Goal: Navigation & Orientation: Find specific page/section

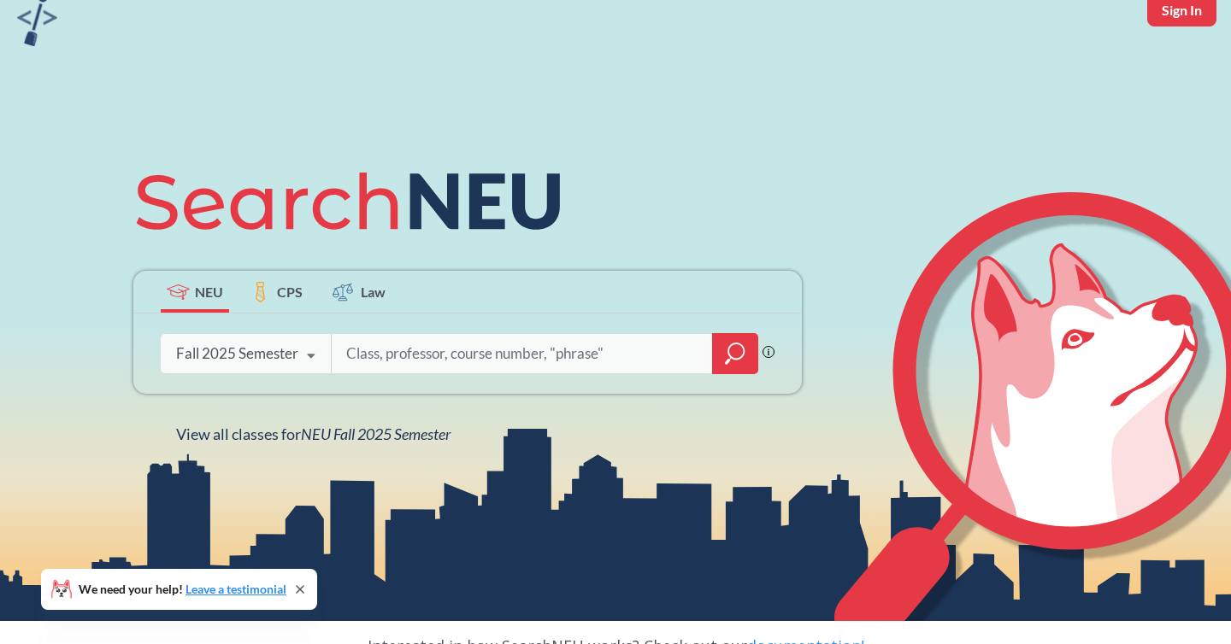
scroll to position [68, 0]
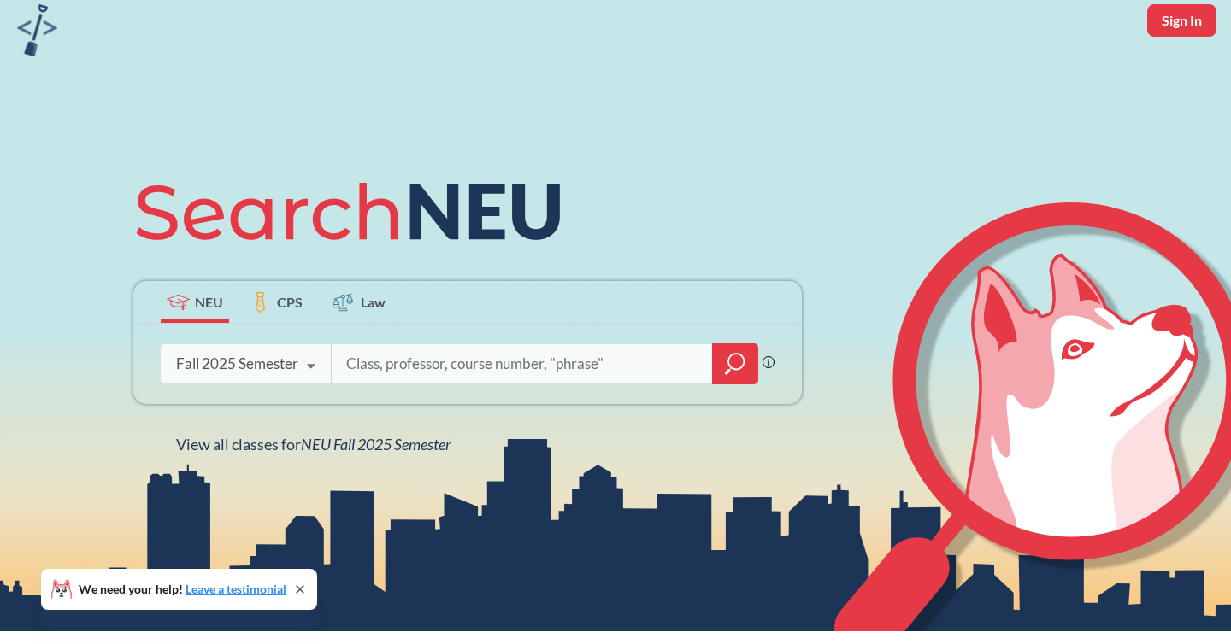
click at [292, 299] on span "CPS" at bounding box center [290, 302] width 26 height 20
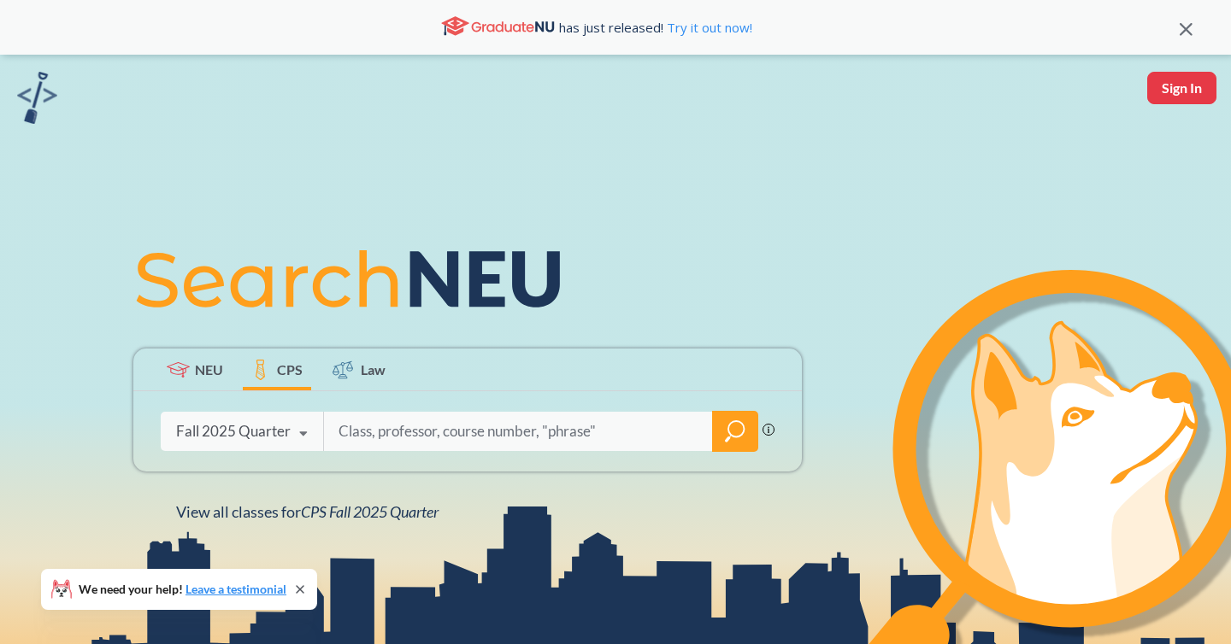
click at [361, 376] on span "Law" at bounding box center [373, 370] width 25 height 20
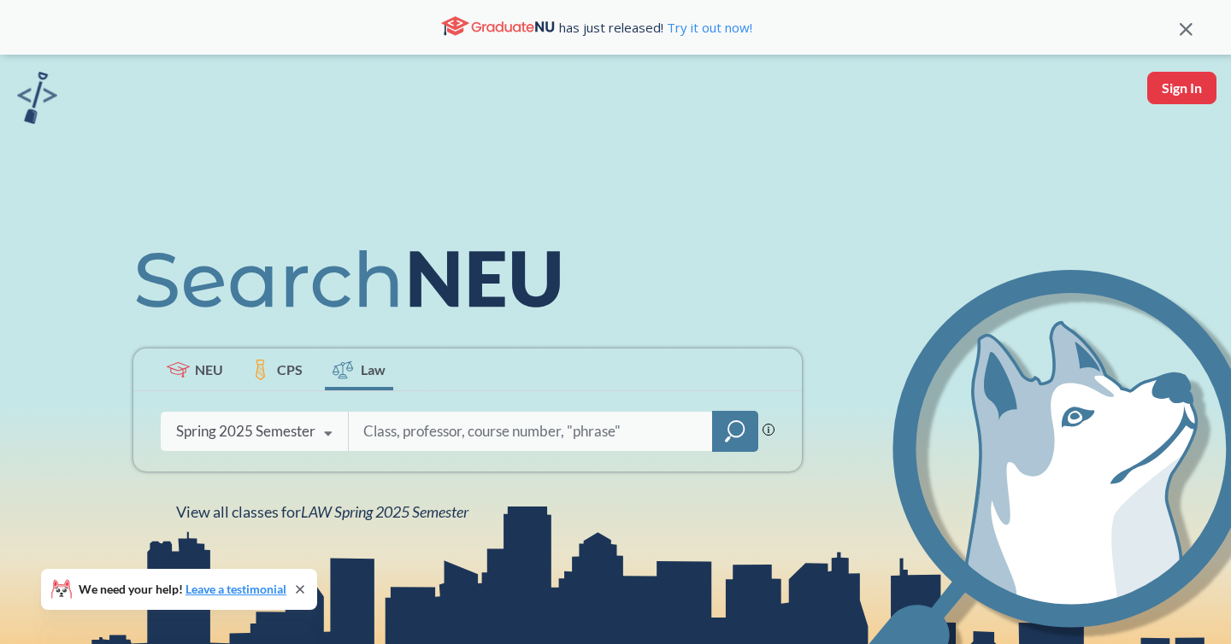
click at [210, 372] on span "NEU" at bounding box center [209, 370] width 28 height 20
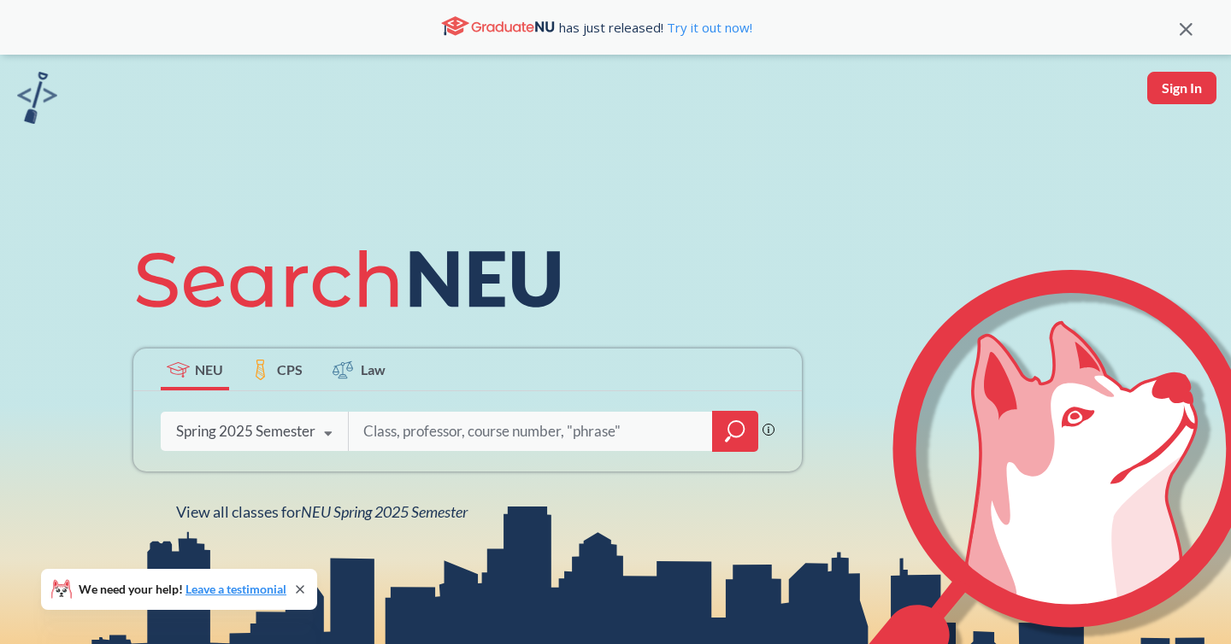
click at [263, 374] on icon at bounding box center [260, 372] width 8 height 5
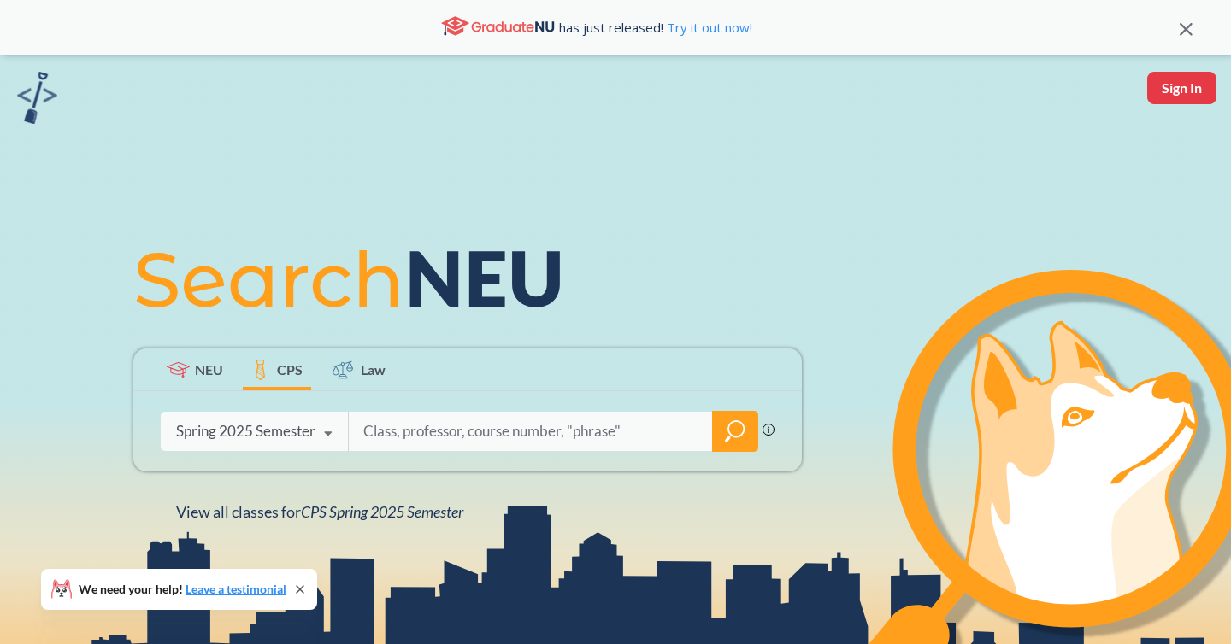
click at [315, 374] on div "NEU CPS Law" at bounding box center [467, 370] width 668 height 43
click at [157, 374] on div "NEU CPS Law" at bounding box center [467, 370] width 668 height 43
click at [185, 374] on icon at bounding box center [178, 369] width 23 height 15
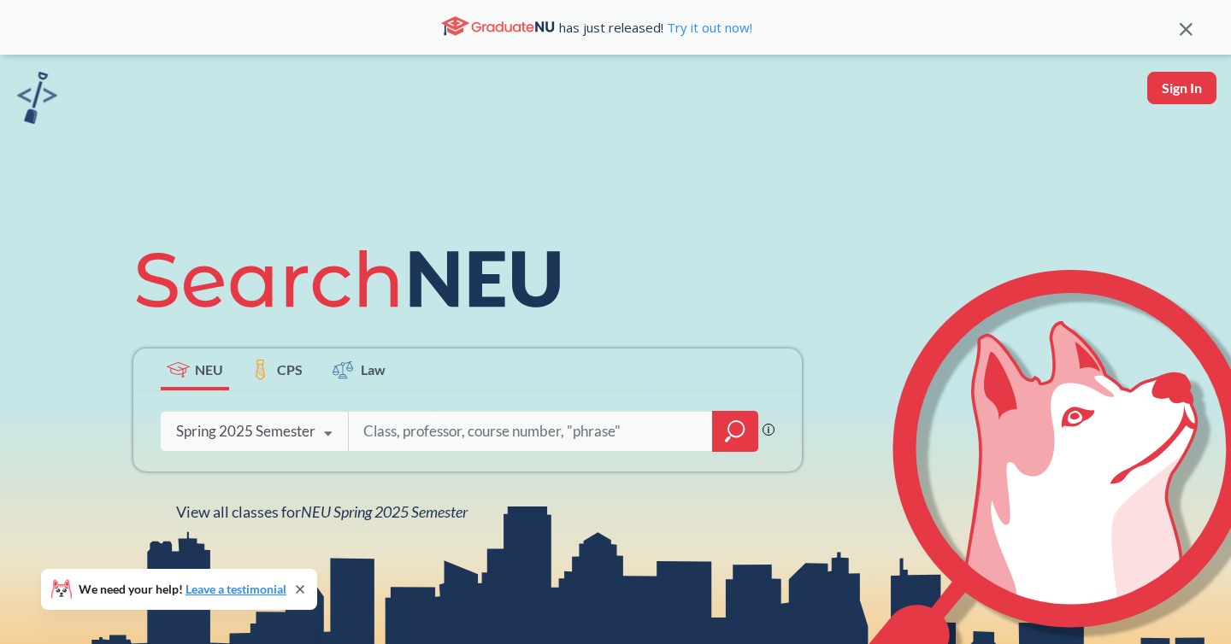
click at [473, 432] on input "search" at bounding box center [530, 432] width 338 height 36
click at [295, 373] on span "CPS" at bounding box center [290, 370] width 26 height 20
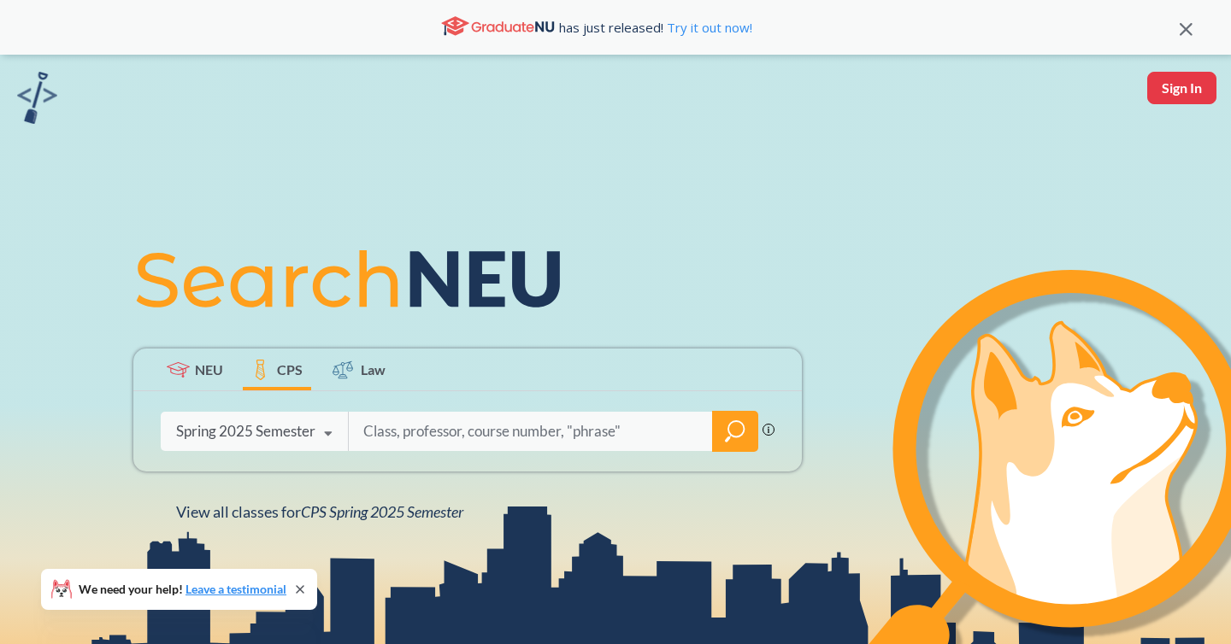
click at [350, 373] on icon at bounding box center [342, 370] width 21 height 21
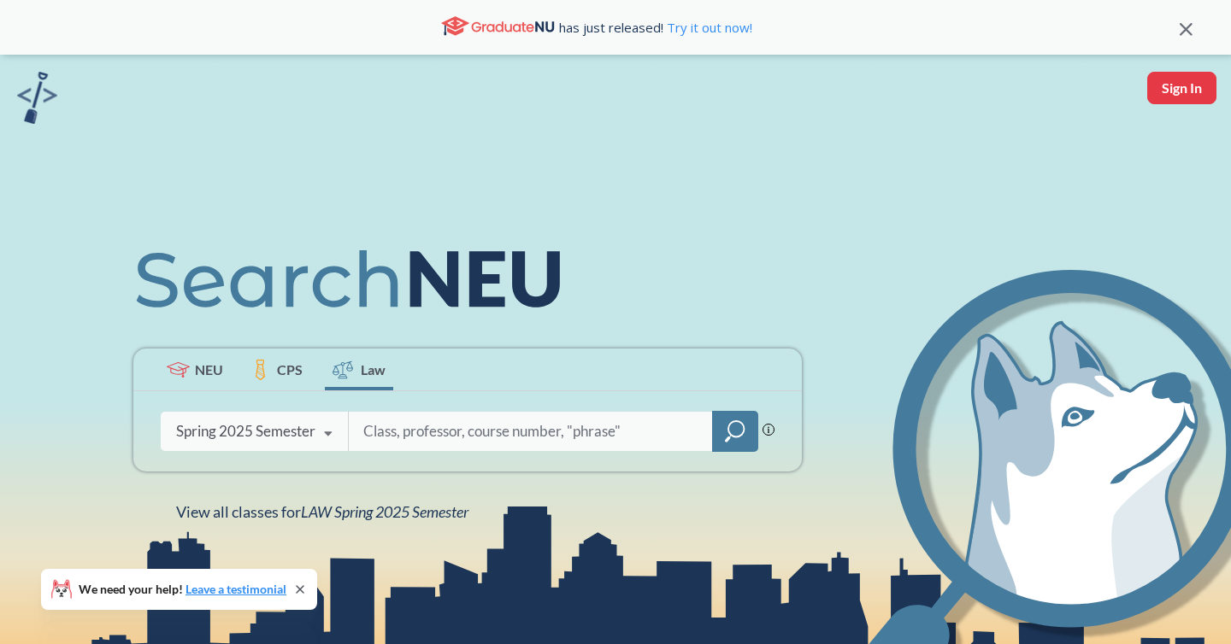
click at [313, 373] on div "NEU CPS Law" at bounding box center [467, 370] width 668 height 43
click at [292, 372] on span "CPS" at bounding box center [290, 370] width 26 height 20
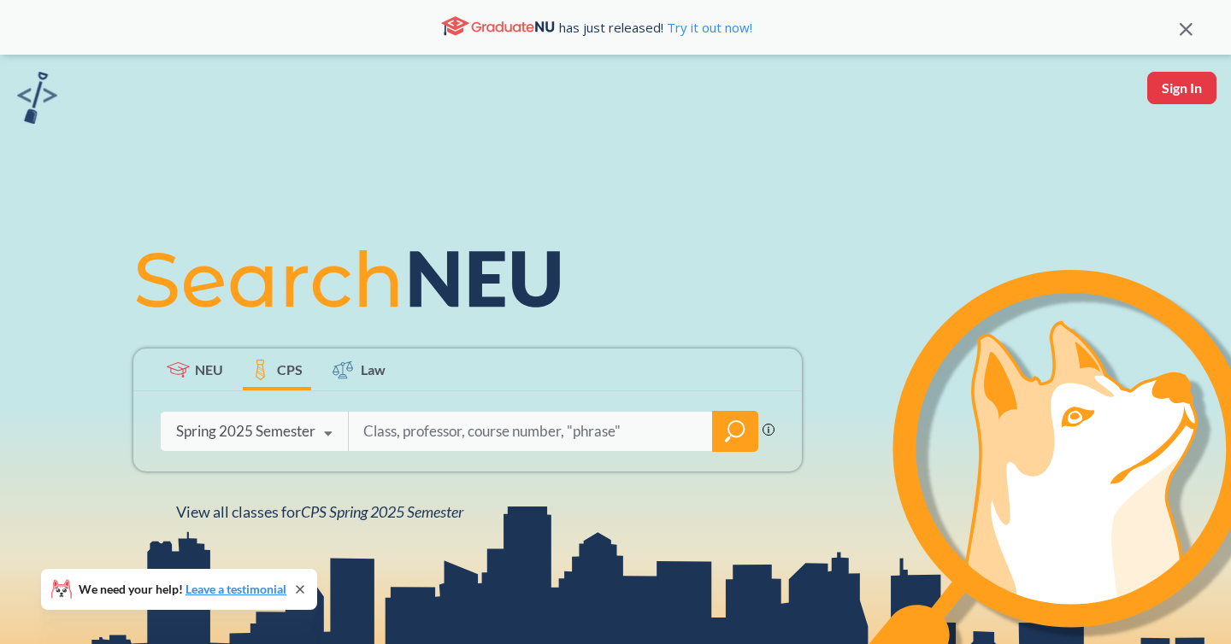
click at [203, 367] on span "NEU" at bounding box center [209, 370] width 28 height 20
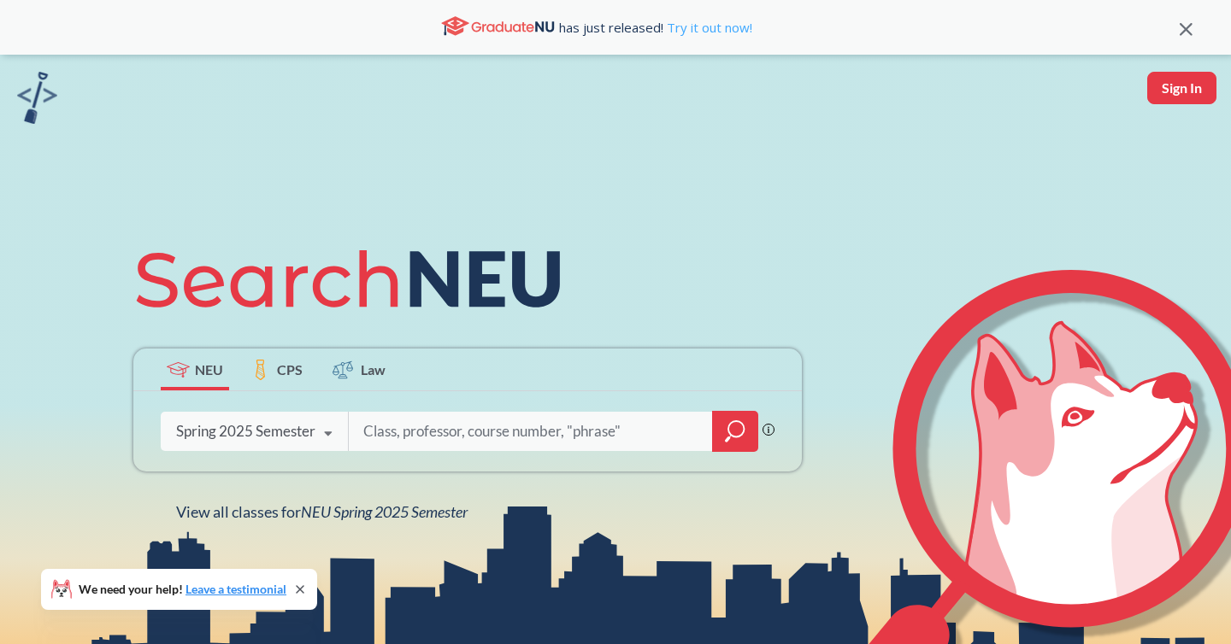
click at [711, 30] on link "Try it out now!" at bounding box center [707, 27] width 89 height 17
